Goal: Transaction & Acquisition: Purchase product/service

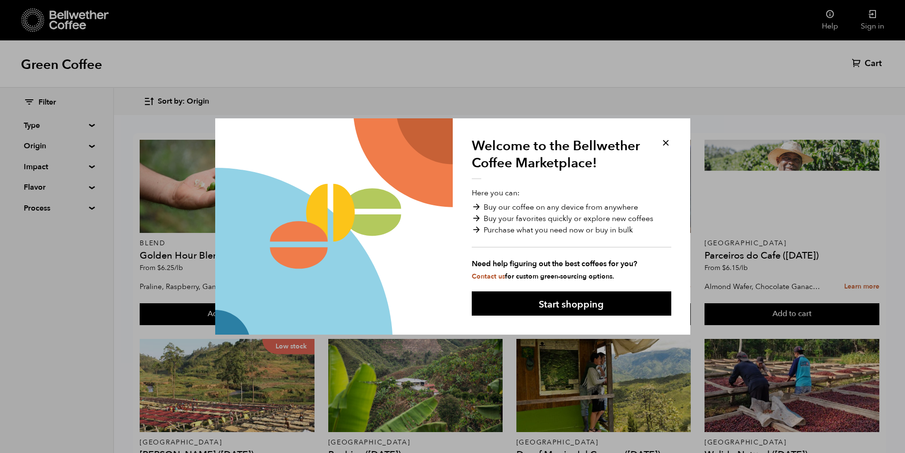
click at [664, 143] on button at bounding box center [665, 142] width 11 height 11
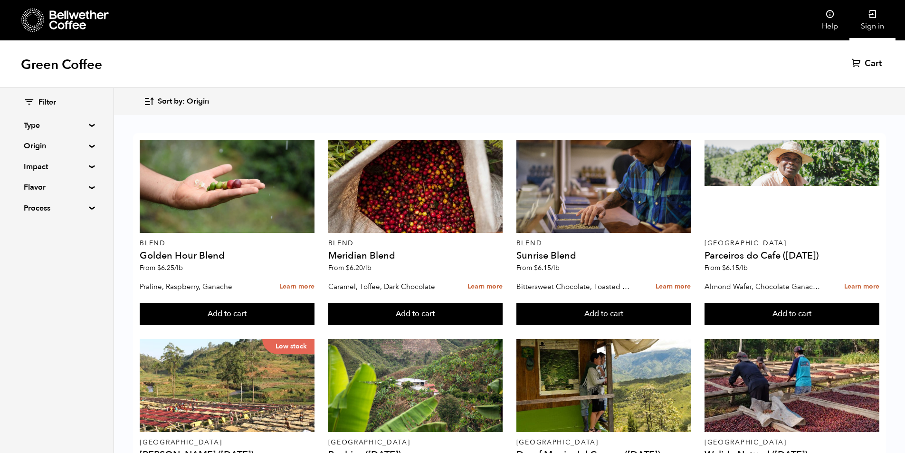
click at [871, 23] on link "Sign in" at bounding box center [872, 20] width 46 height 40
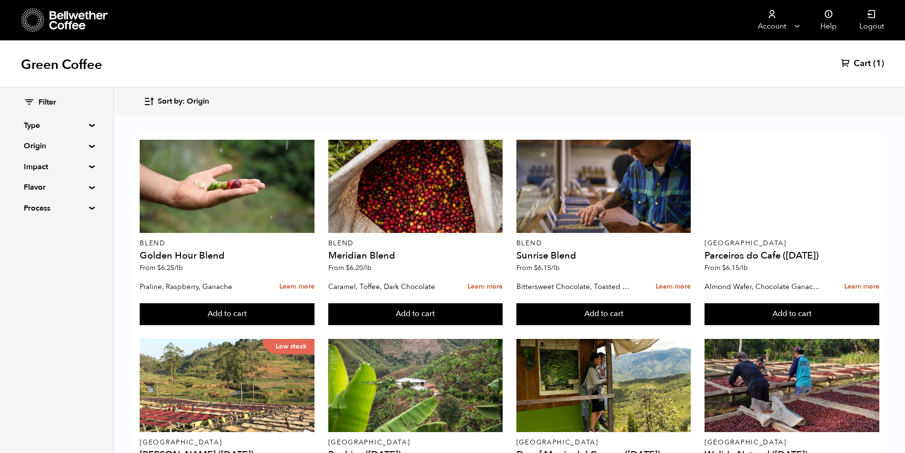
click at [73, 144] on summary "Origin" at bounding box center [57, 145] width 66 height 11
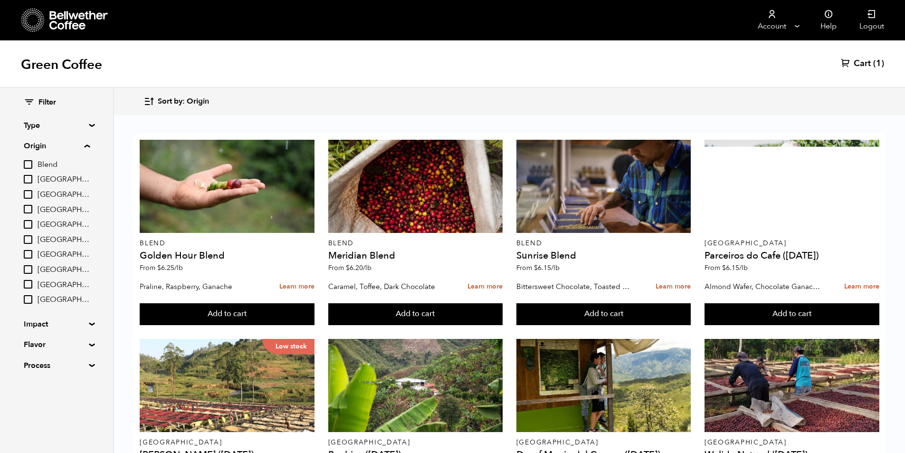
click at [26, 238] on input "[GEOGRAPHIC_DATA]" at bounding box center [28, 239] width 9 height 9
checkbox input "true"
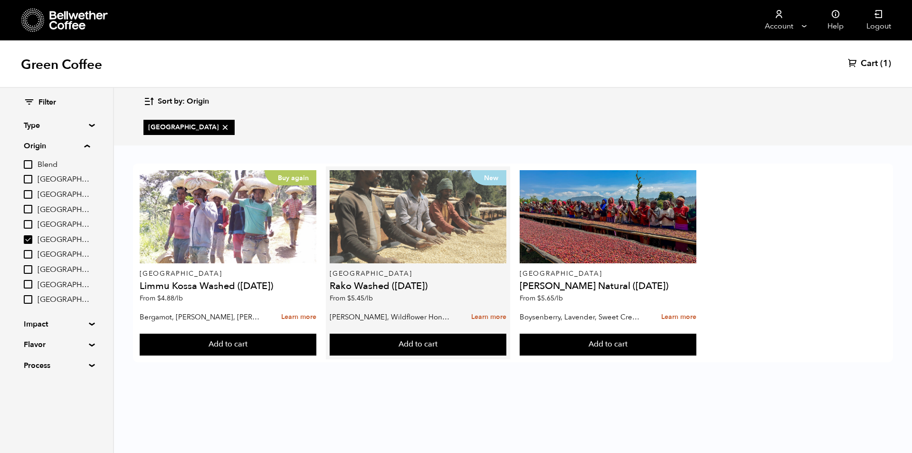
click at [407, 238] on div "New" at bounding box center [418, 216] width 176 height 93
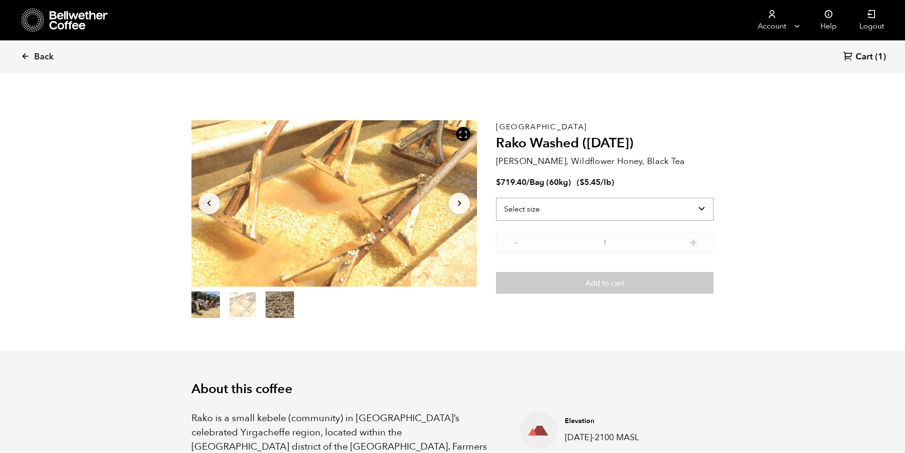
click at [589, 212] on select "Select size Bag (60kg) (132 lbs)" at bounding box center [605, 209] width 218 height 23
select select "bag-3"
click at [496, 198] on select "Select size Bag (60kg) (132 lbs)" at bounding box center [605, 209] width 218 height 23
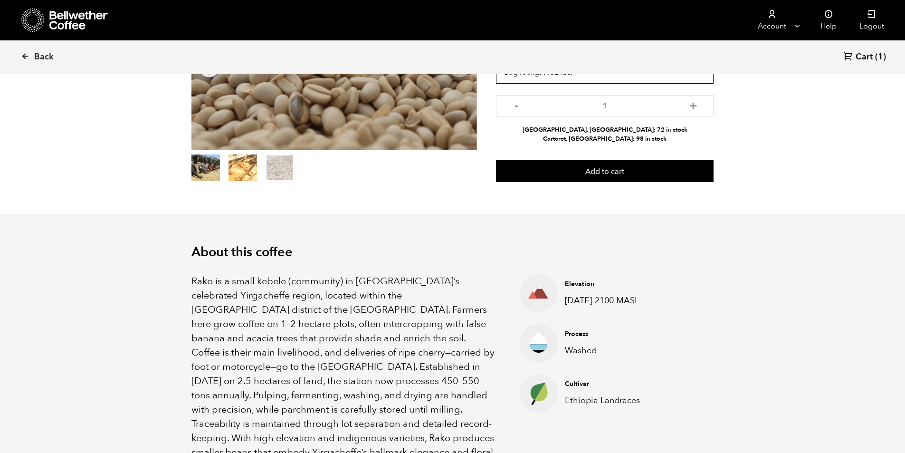
scroll to position [143, 0]
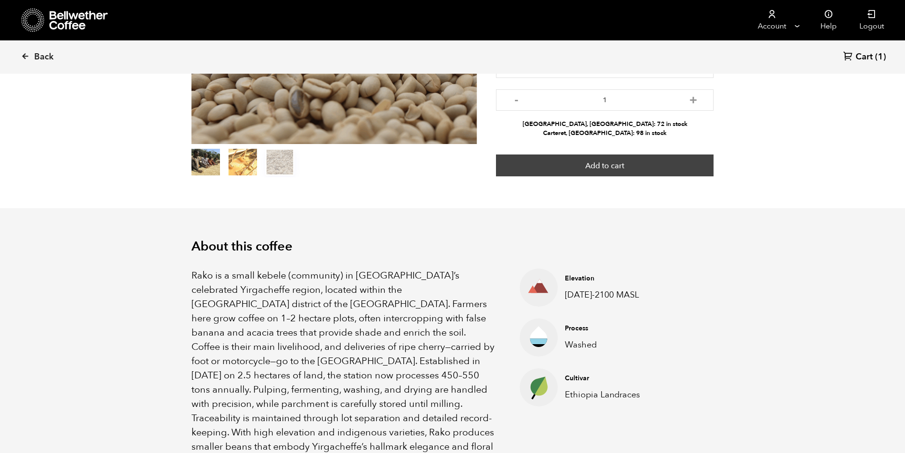
click at [574, 167] on button "Add to cart" at bounding box center [605, 165] width 218 height 22
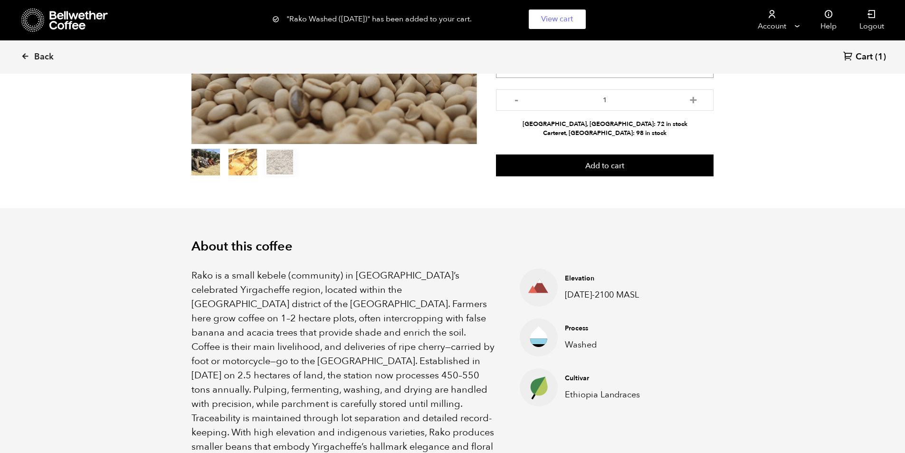
scroll to position [0, 0]
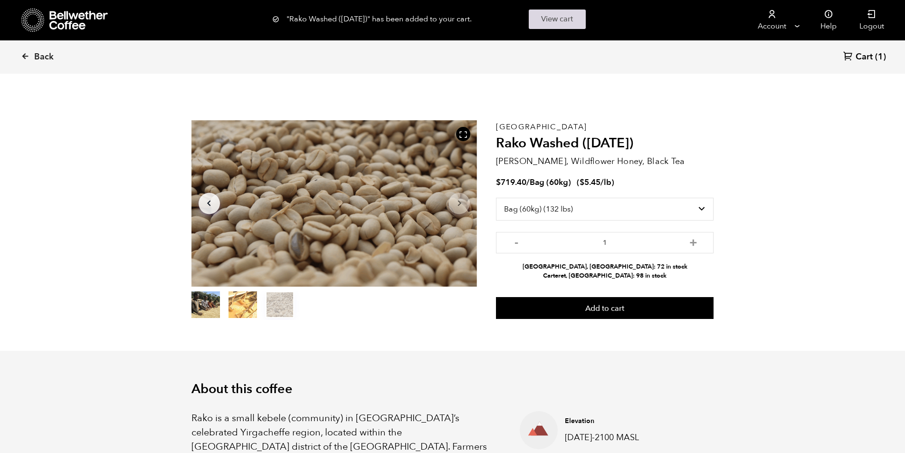
click at [551, 19] on link "View cart" at bounding box center [557, 19] width 57 height 19
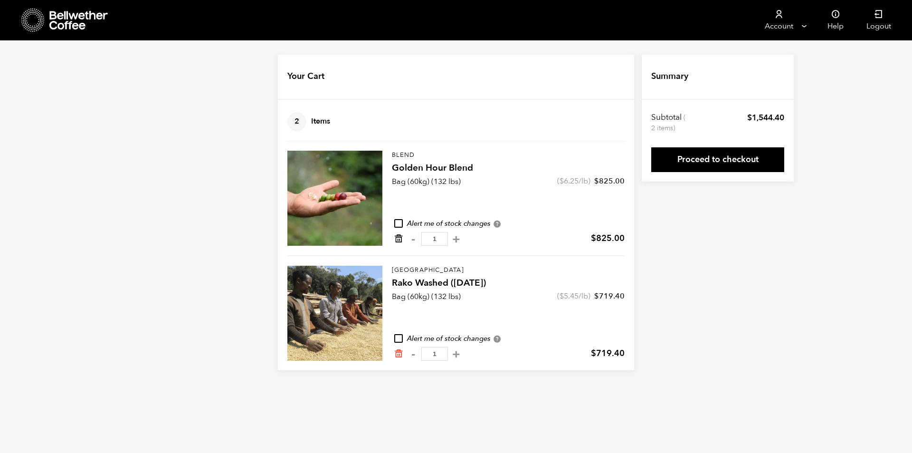
click at [400, 241] on icon "Remove from cart" at bounding box center [399, 239] width 10 height 10
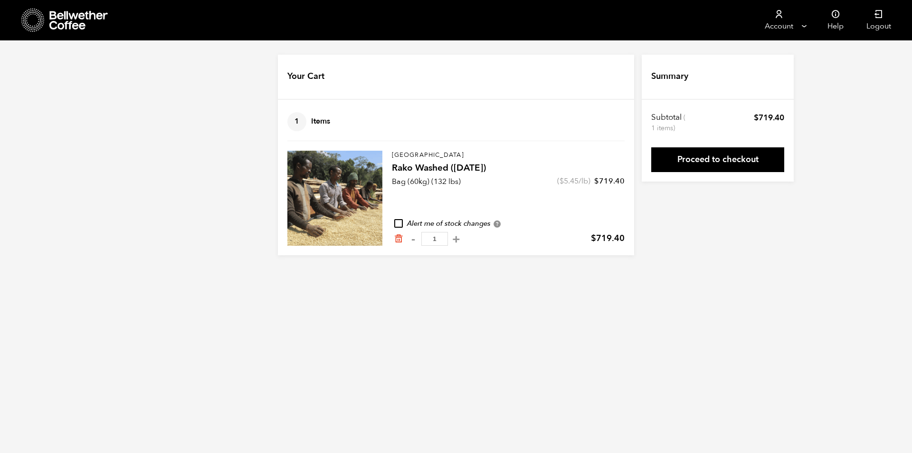
click at [83, 28] on icon at bounding box center [78, 20] width 59 height 19
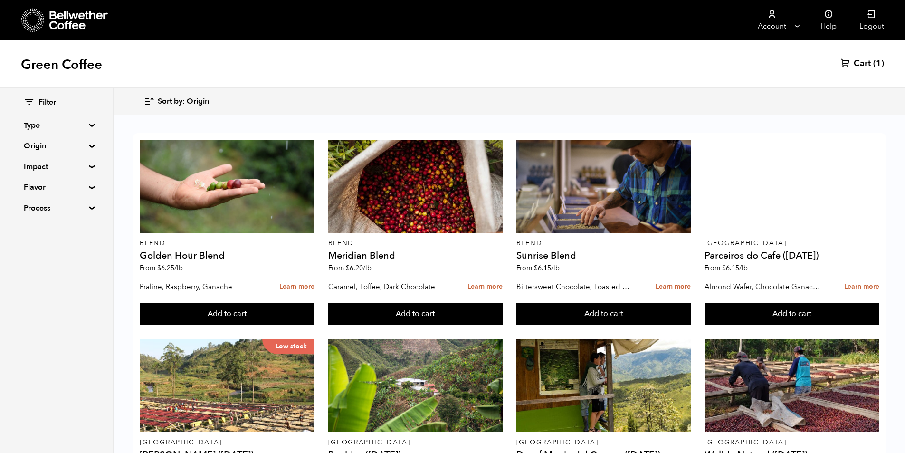
click at [38, 150] on summary "Origin" at bounding box center [57, 145] width 66 height 11
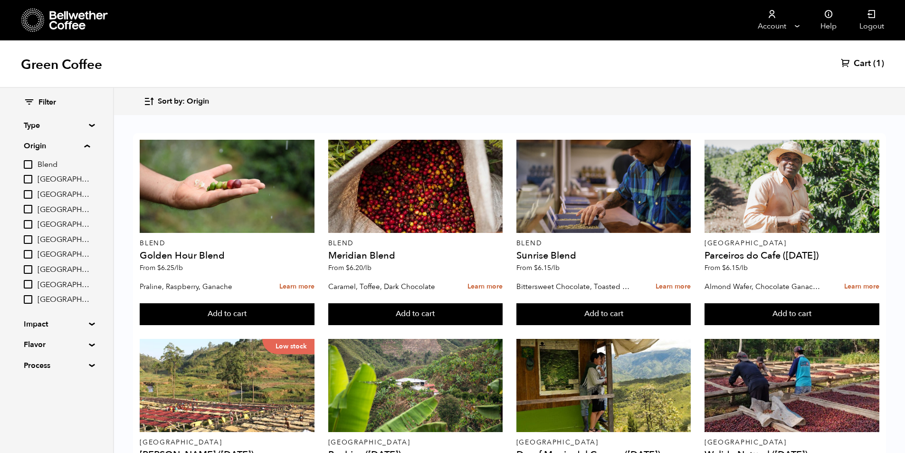
click at [29, 241] on input "[GEOGRAPHIC_DATA]" at bounding box center [28, 239] width 9 height 9
checkbox input "true"
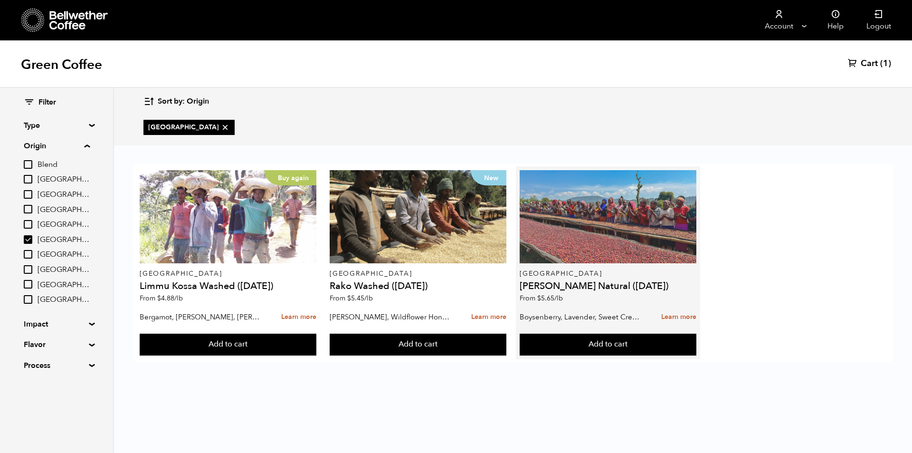
click at [598, 232] on div at bounding box center [608, 216] width 176 height 93
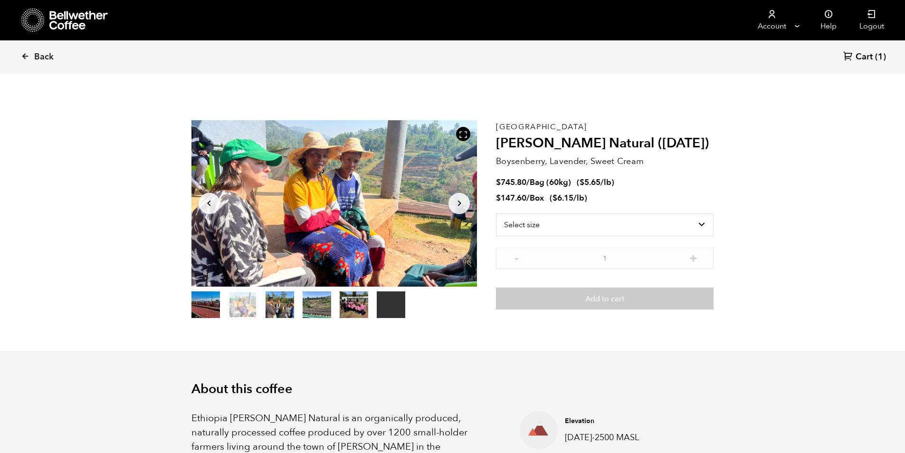
click at [862, 57] on span "Cart" at bounding box center [864, 56] width 17 height 11
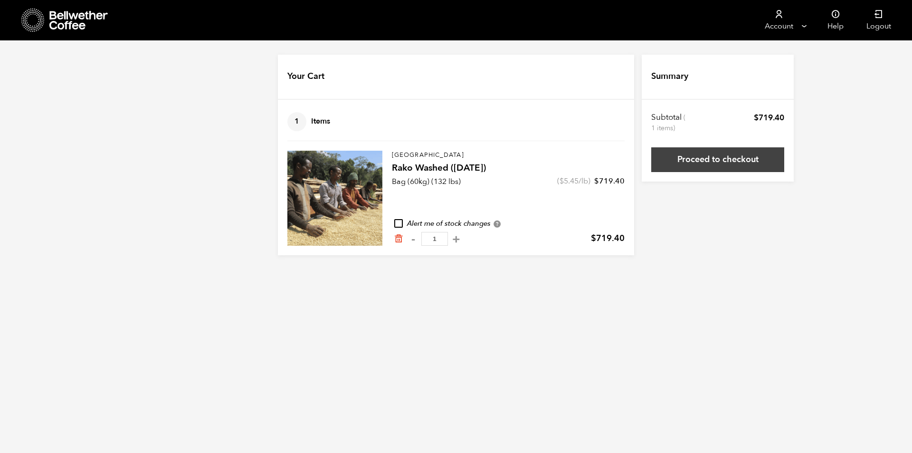
click at [731, 163] on link "Proceed to checkout" at bounding box center [717, 159] width 133 height 25
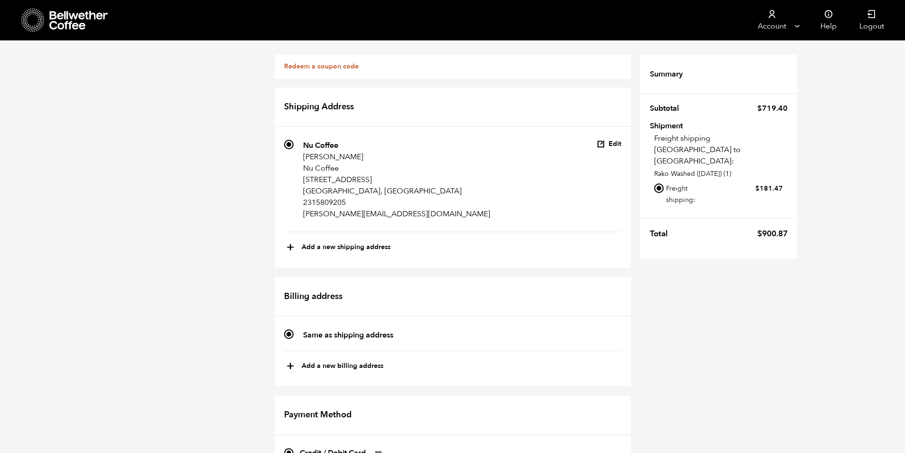
scroll to position [313, 0]
click at [657, 213] on input "Local pickup - [GEOGRAPHIC_DATA], [GEOGRAPHIC_DATA]" at bounding box center [659, 218] width 10 height 10
radio input "true"
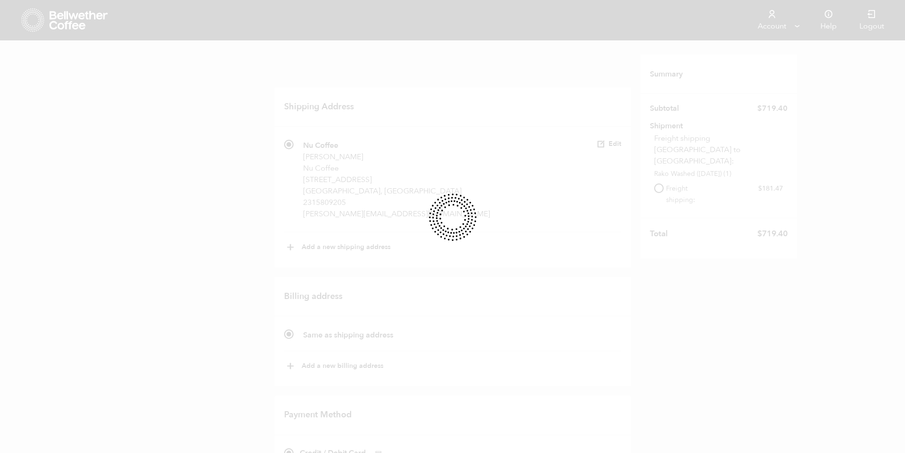
click at [519, 231] on div at bounding box center [452, 226] width 905 height 453
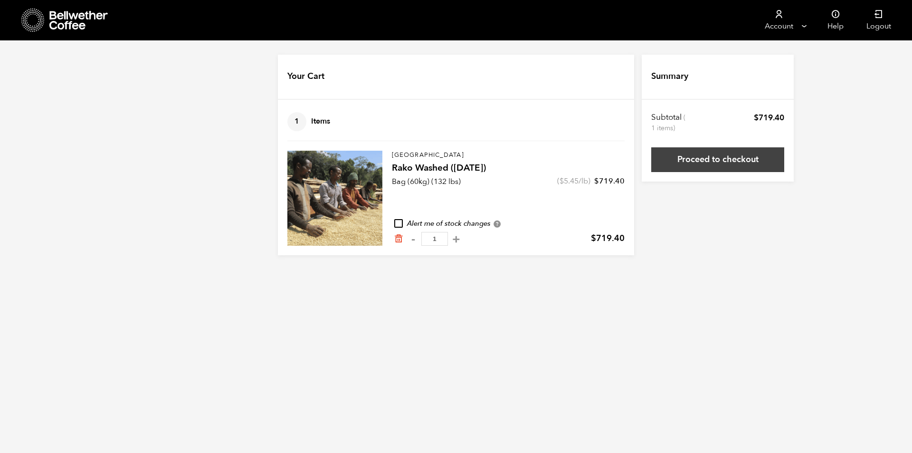
click at [733, 157] on link "Proceed to checkout" at bounding box center [717, 159] width 133 height 25
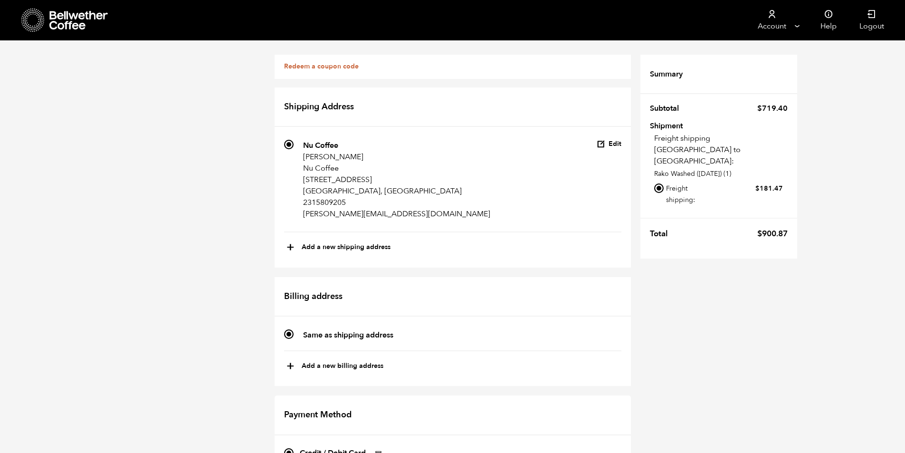
scroll to position [190, 0]
radio input "true"
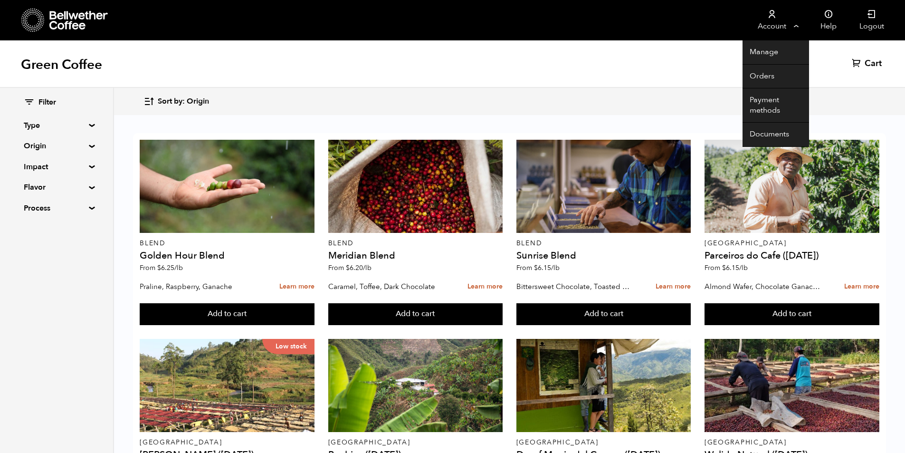
click at [784, 25] on link "Account" at bounding box center [771, 20] width 58 height 40
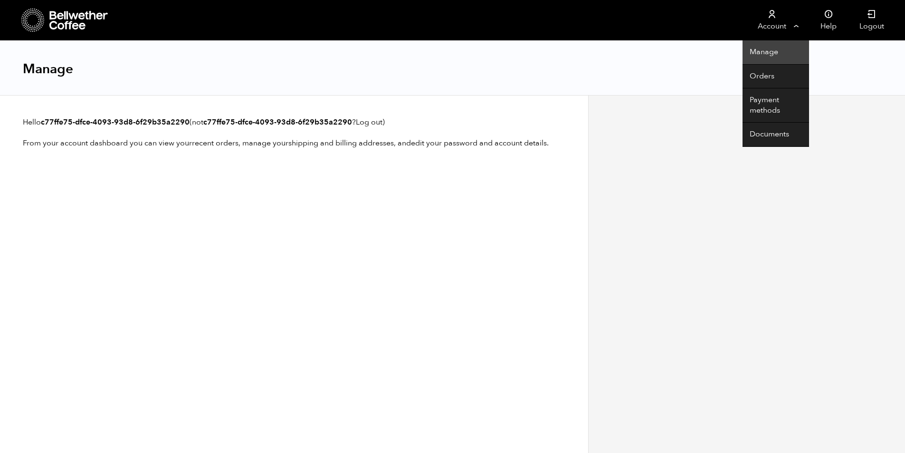
click at [772, 50] on link "Manage" at bounding box center [775, 52] width 67 height 24
click at [773, 106] on link "Payment methods" at bounding box center [775, 105] width 67 height 34
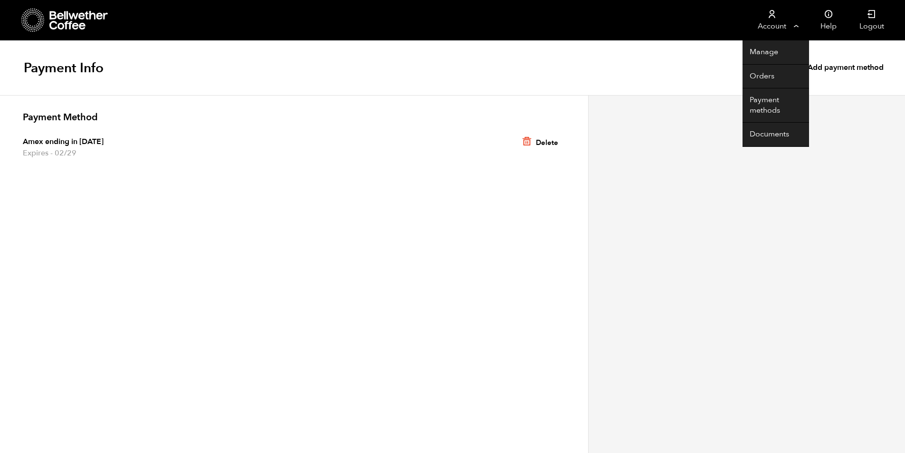
click at [773, 19] on link "Account" at bounding box center [771, 20] width 58 height 40
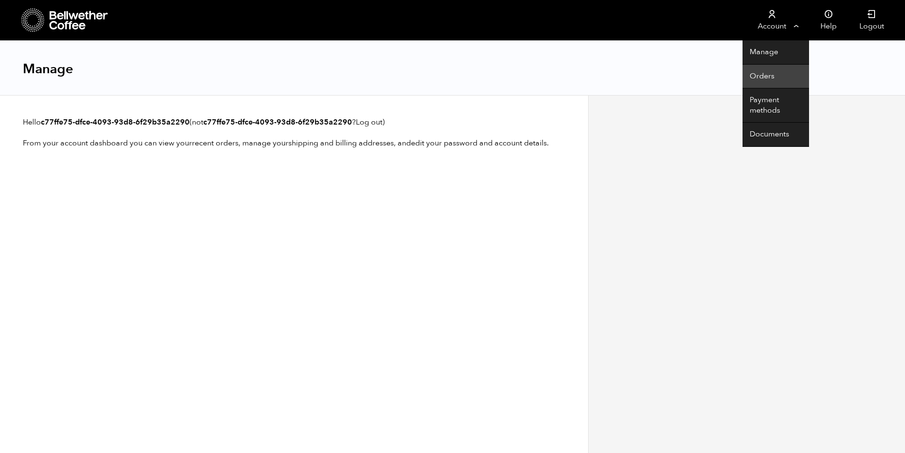
click at [770, 74] on link "Orders" at bounding box center [775, 77] width 67 height 24
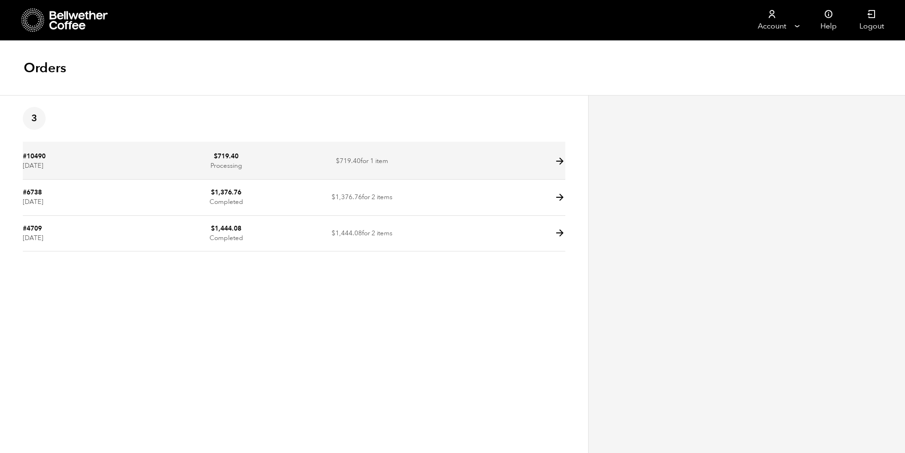
click at [525, 158] on td at bounding box center [498, 161] width 136 height 36
click at [560, 164] on icon at bounding box center [559, 161] width 11 height 11
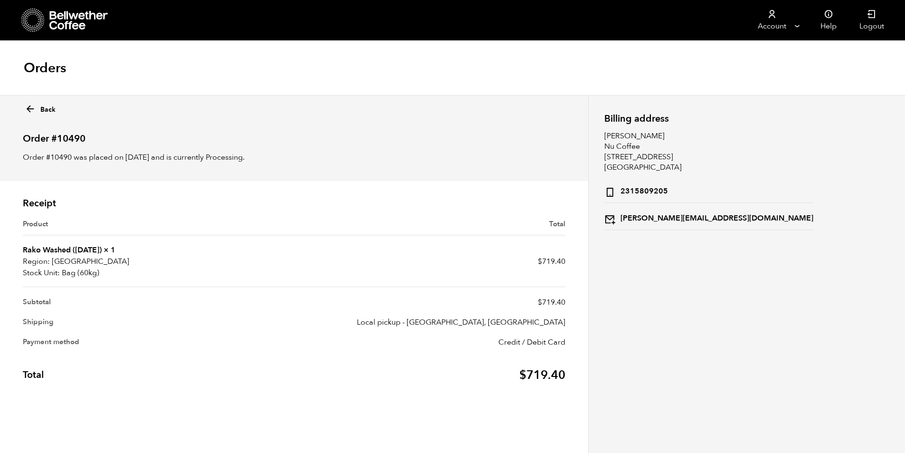
scroll to position [0, 0]
click at [627, 144] on address "Admasu Gizachew Nu Coffee 16 Riverside Ln Holmdel, NJ 07733 2315809205 admasu@t…" at bounding box center [708, 179] width 209 height 99
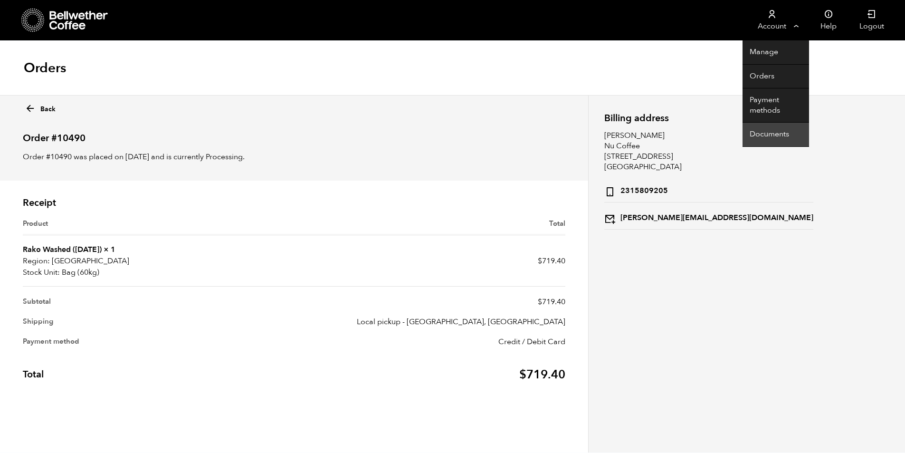
click at [770, 129] on link "Documents" at bounding box center [775, 135] width 67 height 24
